Goal: Task Accomplishment & Management: Complete application form

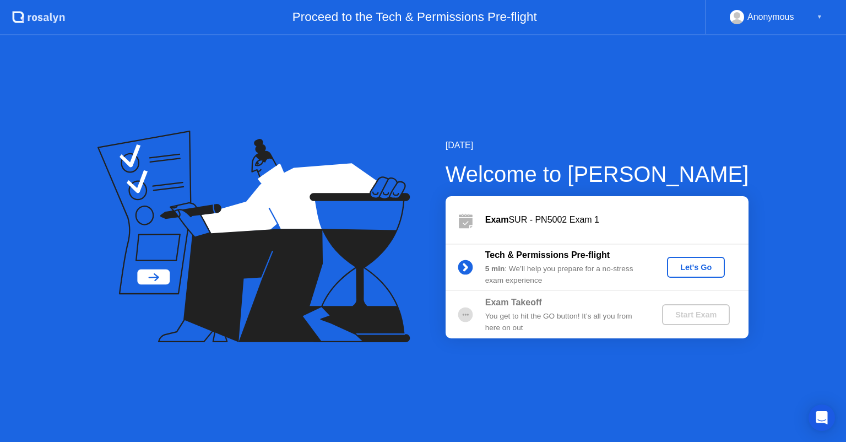
click at [692, 264] on div "Let's Go" at bounding box center [695, 267] width 49 height 9
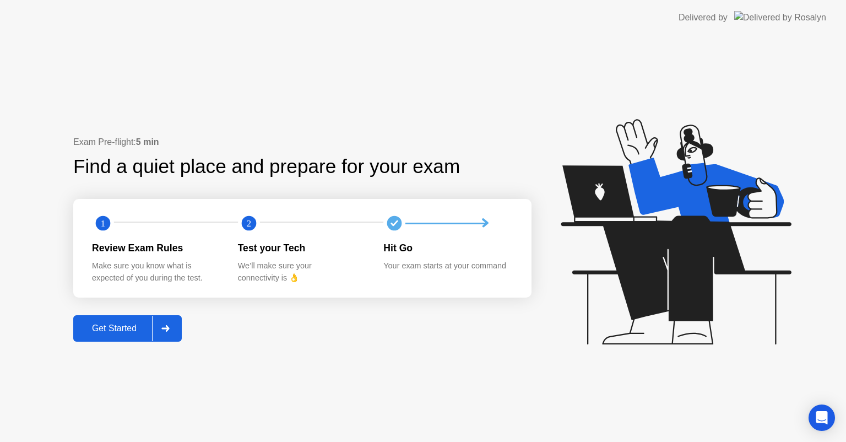
click at [99, 324] on div "Get Started" at bounding box center [114, 328] width 75 height 10
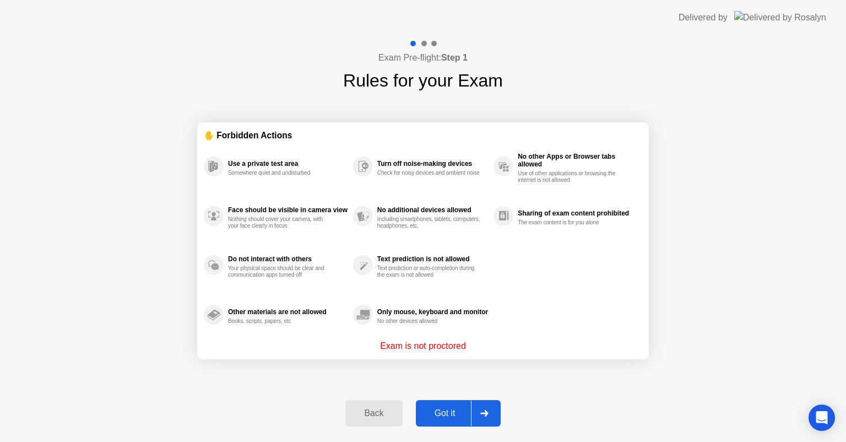
click at [441, 418] on div "Got it" at bounding box center [445, 413] width 52 height 10
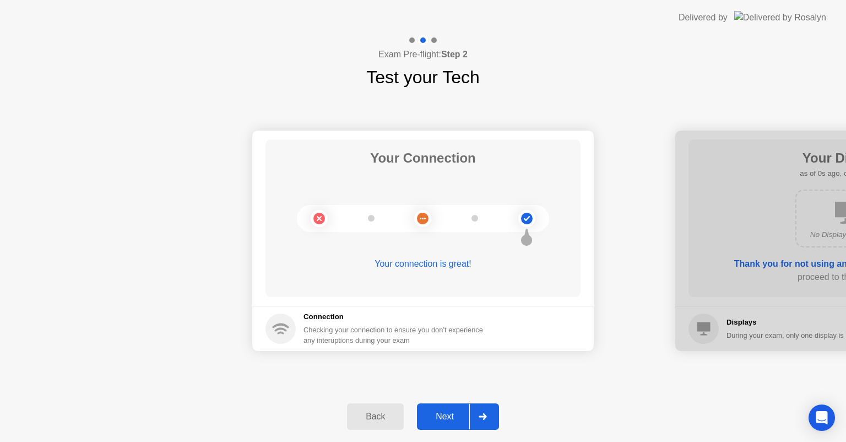
click at [441, 419] on div "Next" at bounding box center [444, 416] width 49 height 10
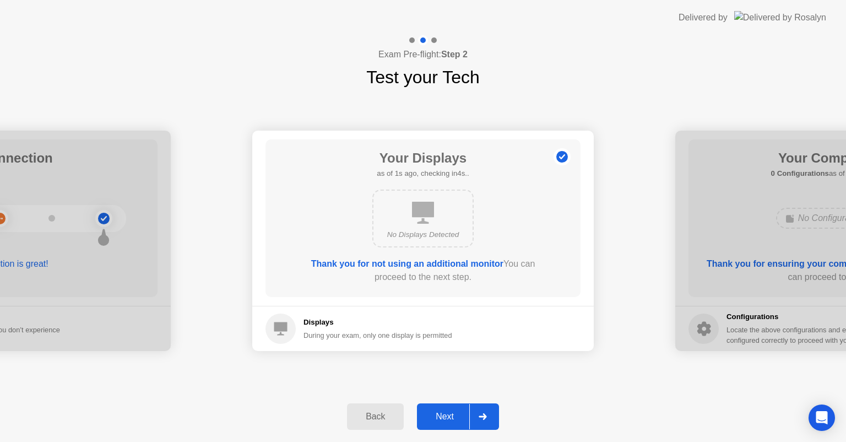
click at [441, 419] on div "Next" at bounding box center [444, 416] width 49 height 10
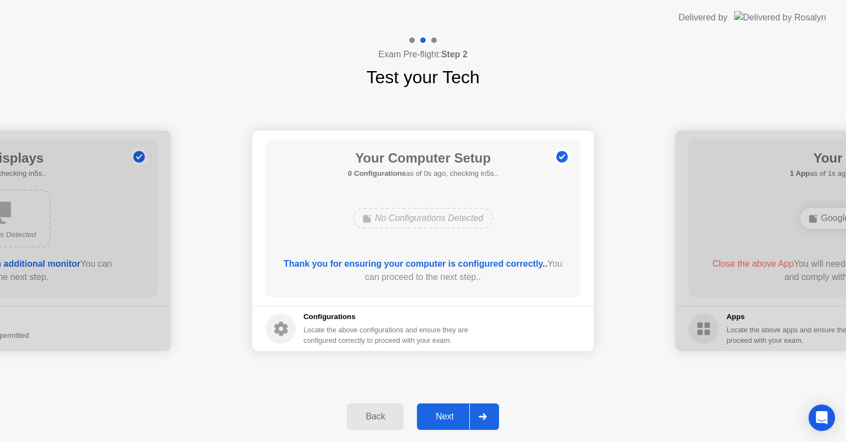
click at [441, 419] on div "Next" at bounding box center [444, 416] width 49 height 10
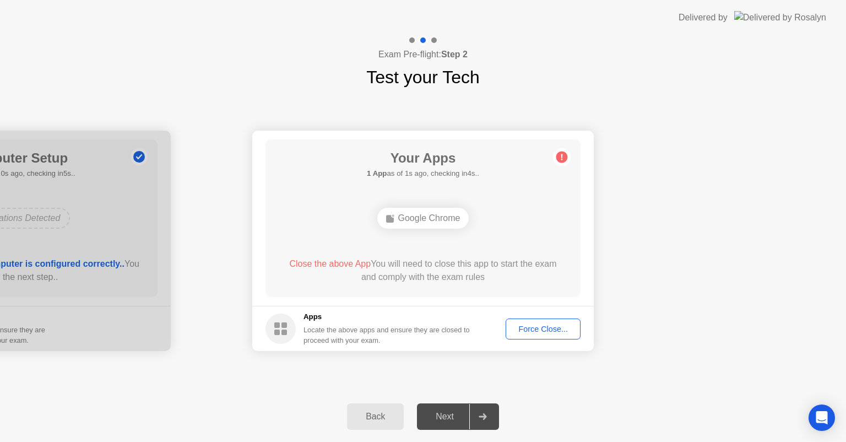
click at [553, 328] on div "Force Close..." at bounding box center [542, 328] width 67 height 9
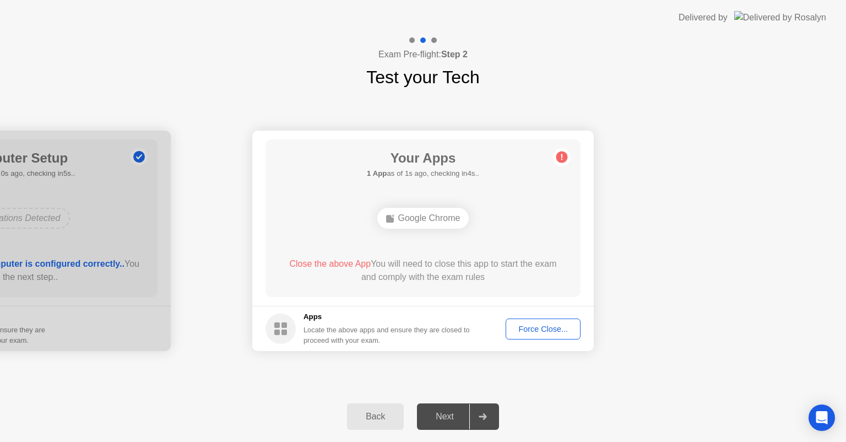
click at [533, 334] on button "Force Close..." at bounding box center [543, 328] width 75 height 21
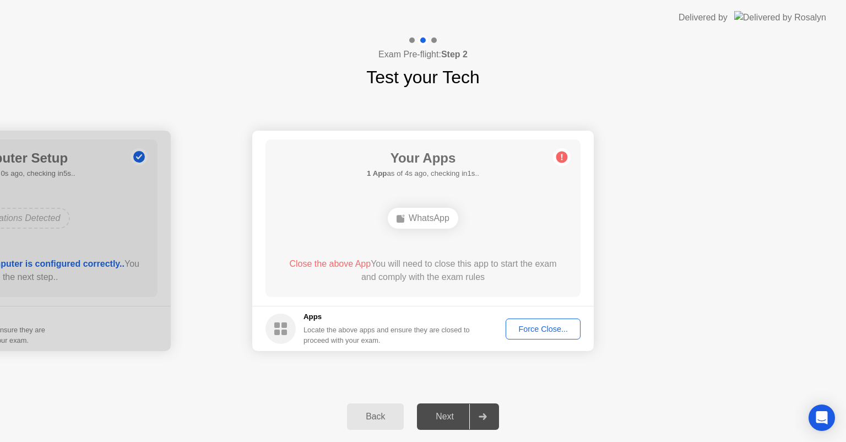
click at [550, 326] on div "Force Close..." at bounding box center [542, 328] width 67 height 9
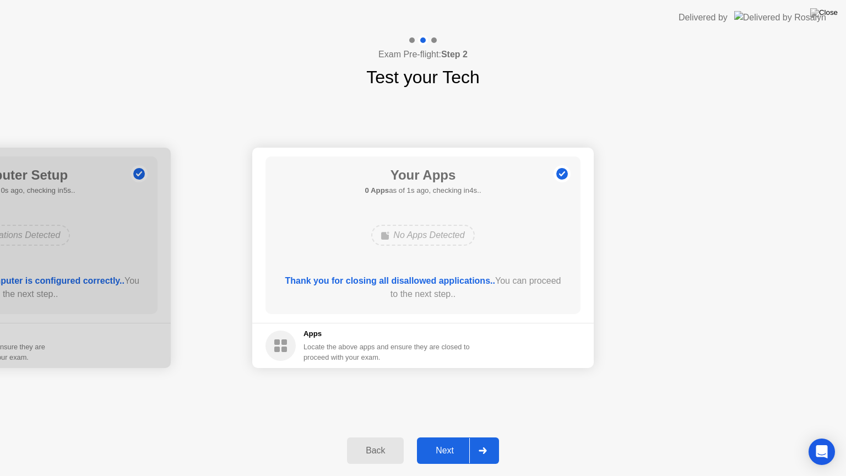
click at [443, 438] on button "Next" at bounding box center [458, 450] width 82 height 26
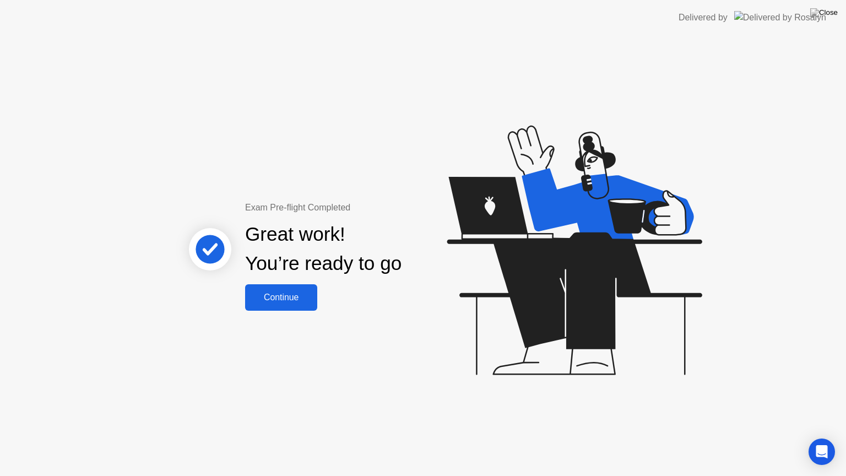
click at [262, 293] on div "Continue" at bounding box center [281, 297] width 66 height 10
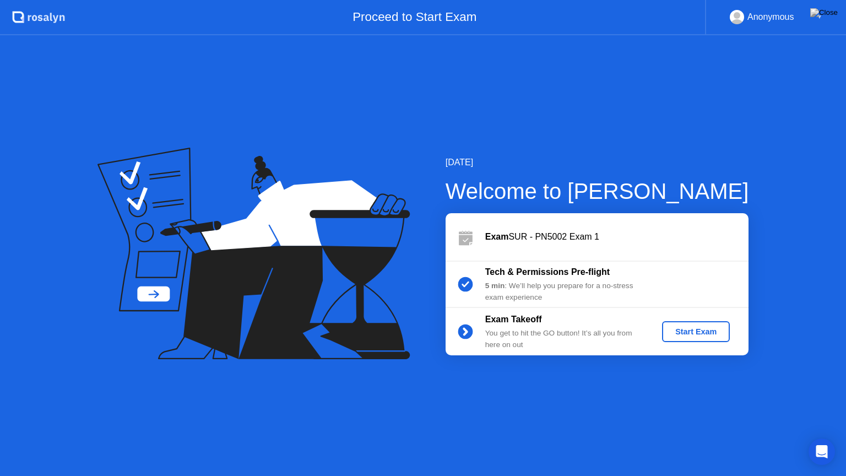
click at [703, 333] on div "Start Exam" at bounding box center [695, 331] width 59 height 9
